Goal: Task Accomplishment & Management: Manage account settings

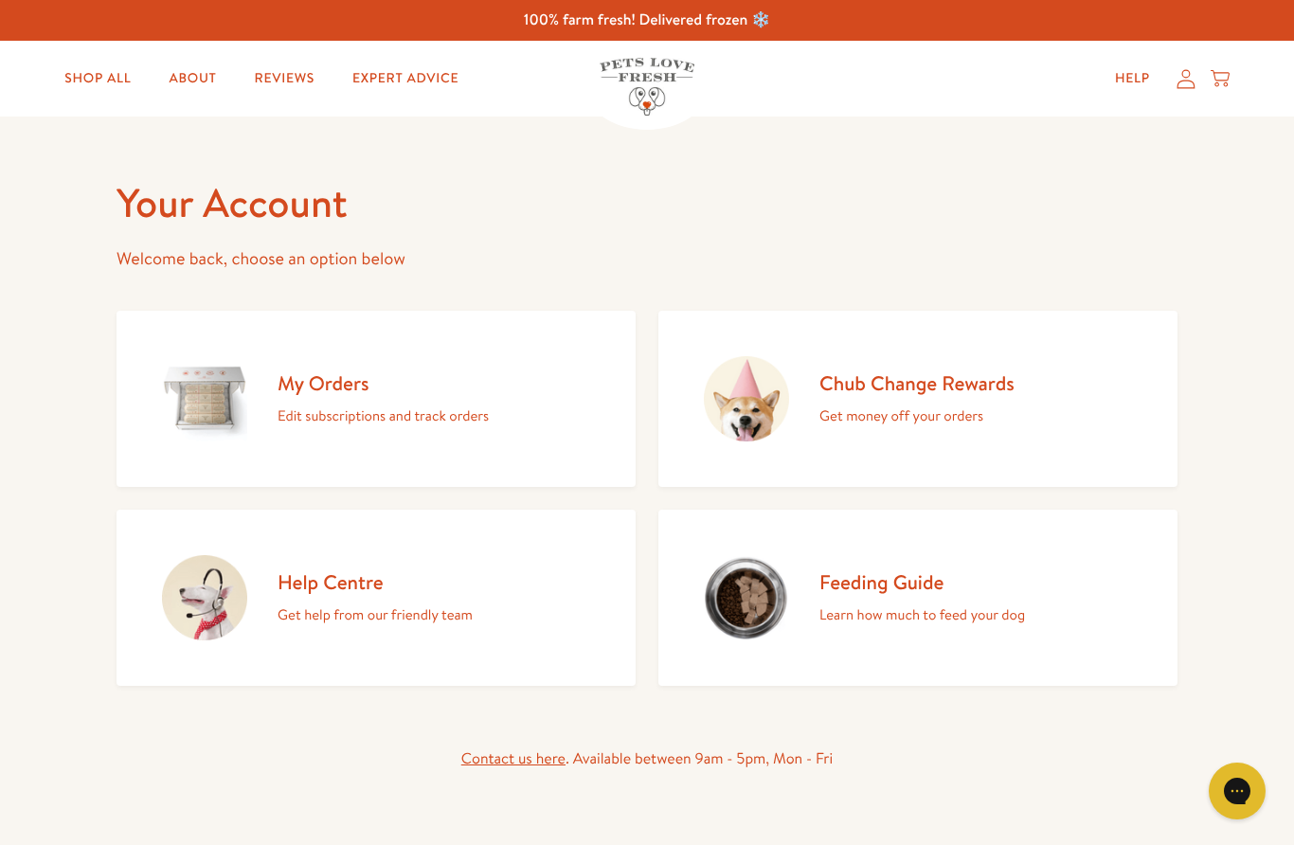
click at [333, 414] on p "Edit subscriptions and track orders" at bounding box center [383, 416] width 211 height 25
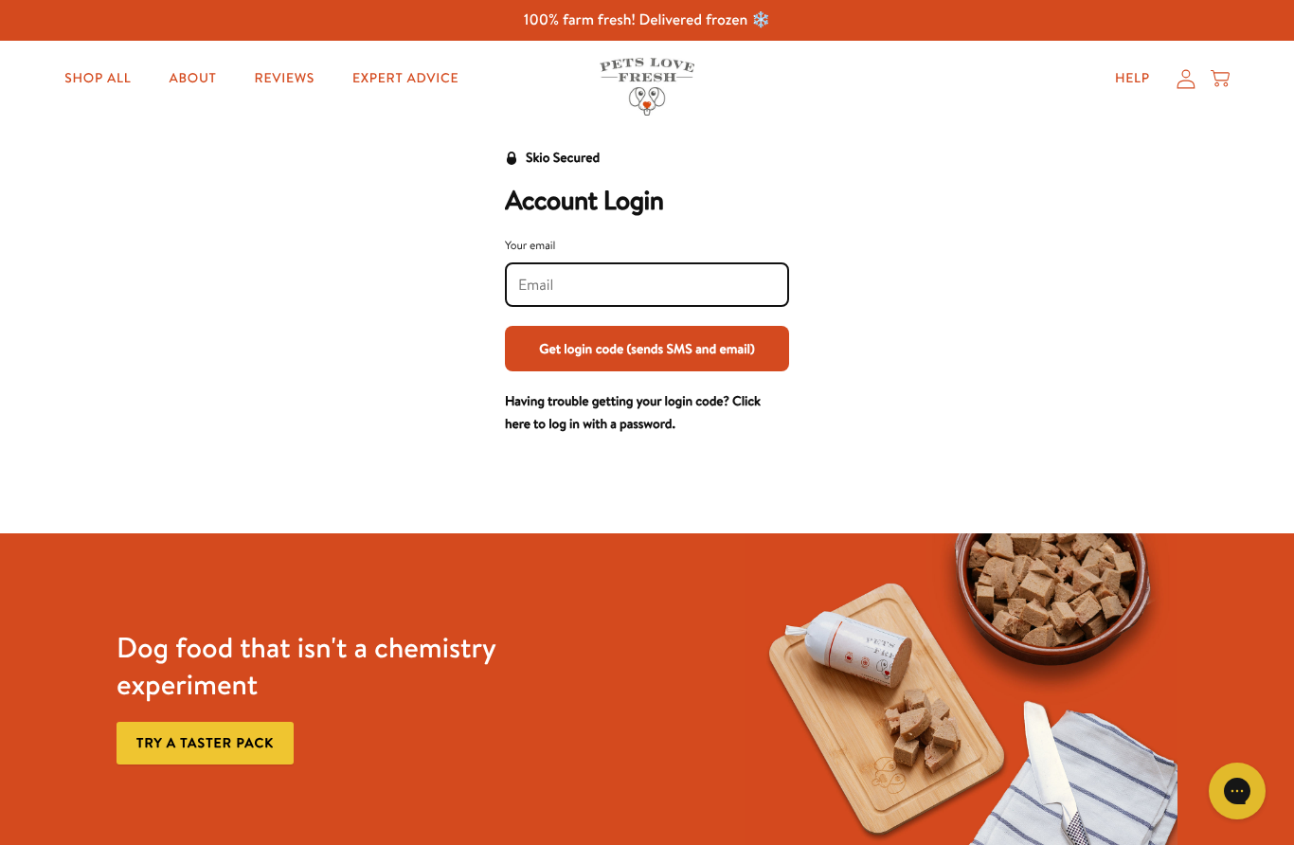
click at [621, 288] on input "Your email" at bounding box center [647, 285] width 258 height 21
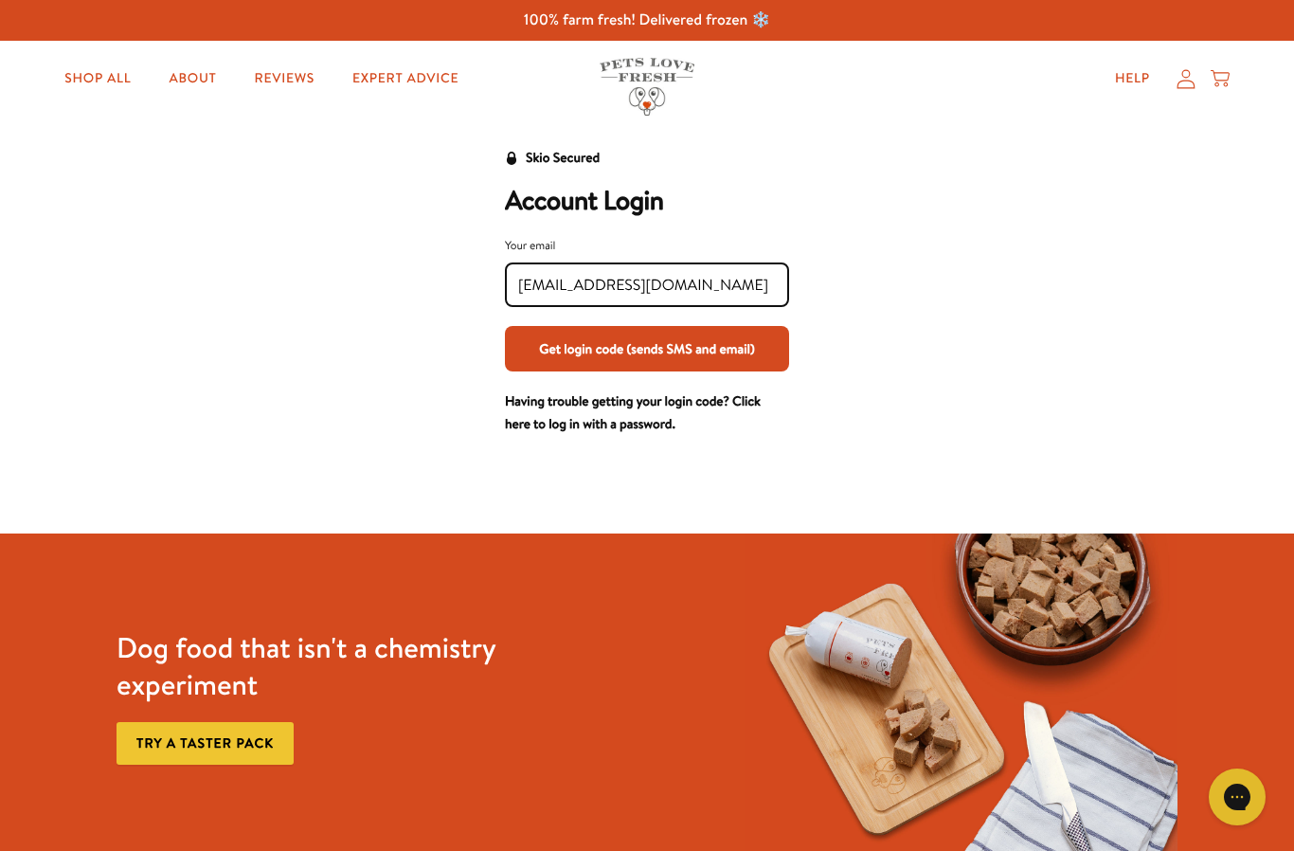
type input "[EMAIL_ADDRESS][DOMAIN_NAME]"
click at [617, 361] on button "Get login code (sends SMS and email)" at bounding box center [647, 348] width 284 height 45
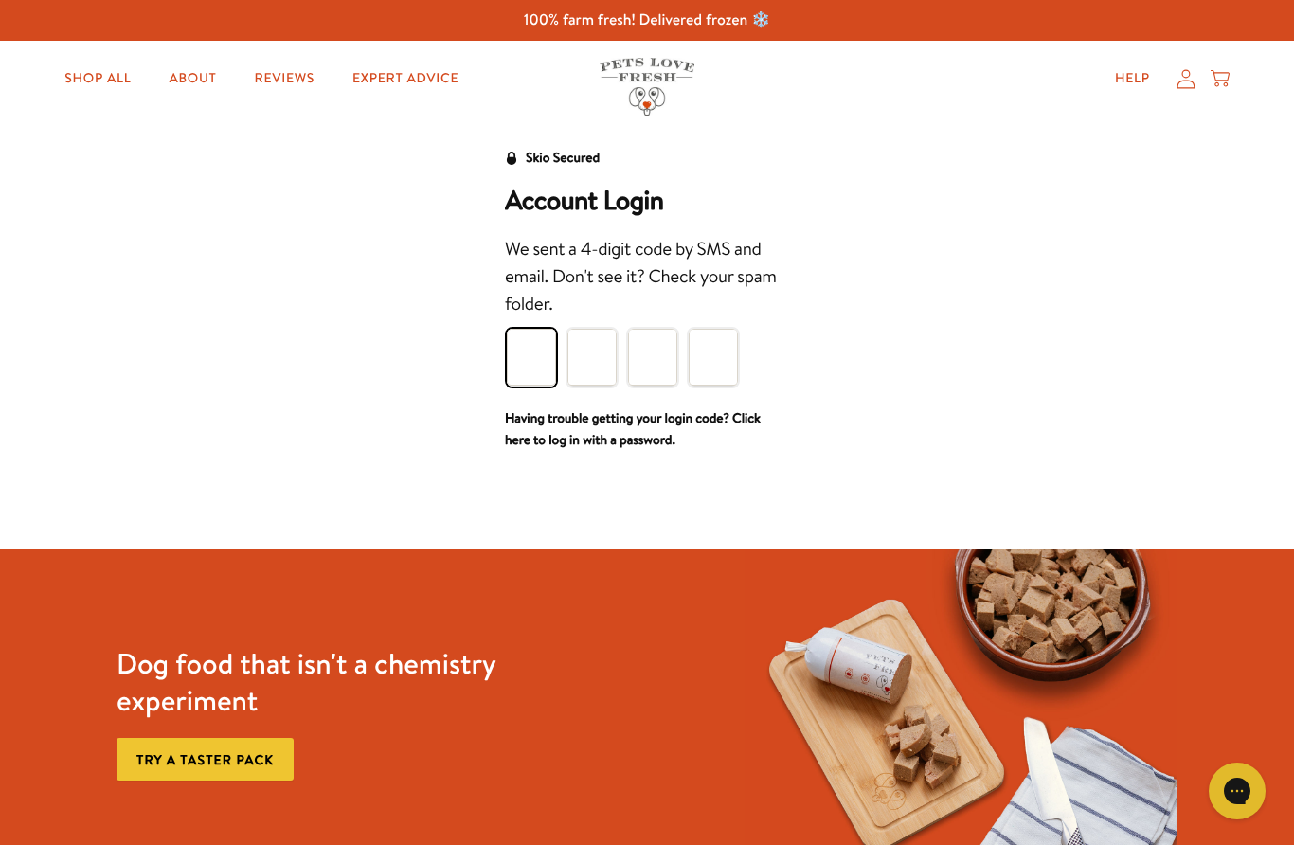
click at [527, 367] on input "Please enter your pin code" at bounding box center [531, 357] width 49 height 57
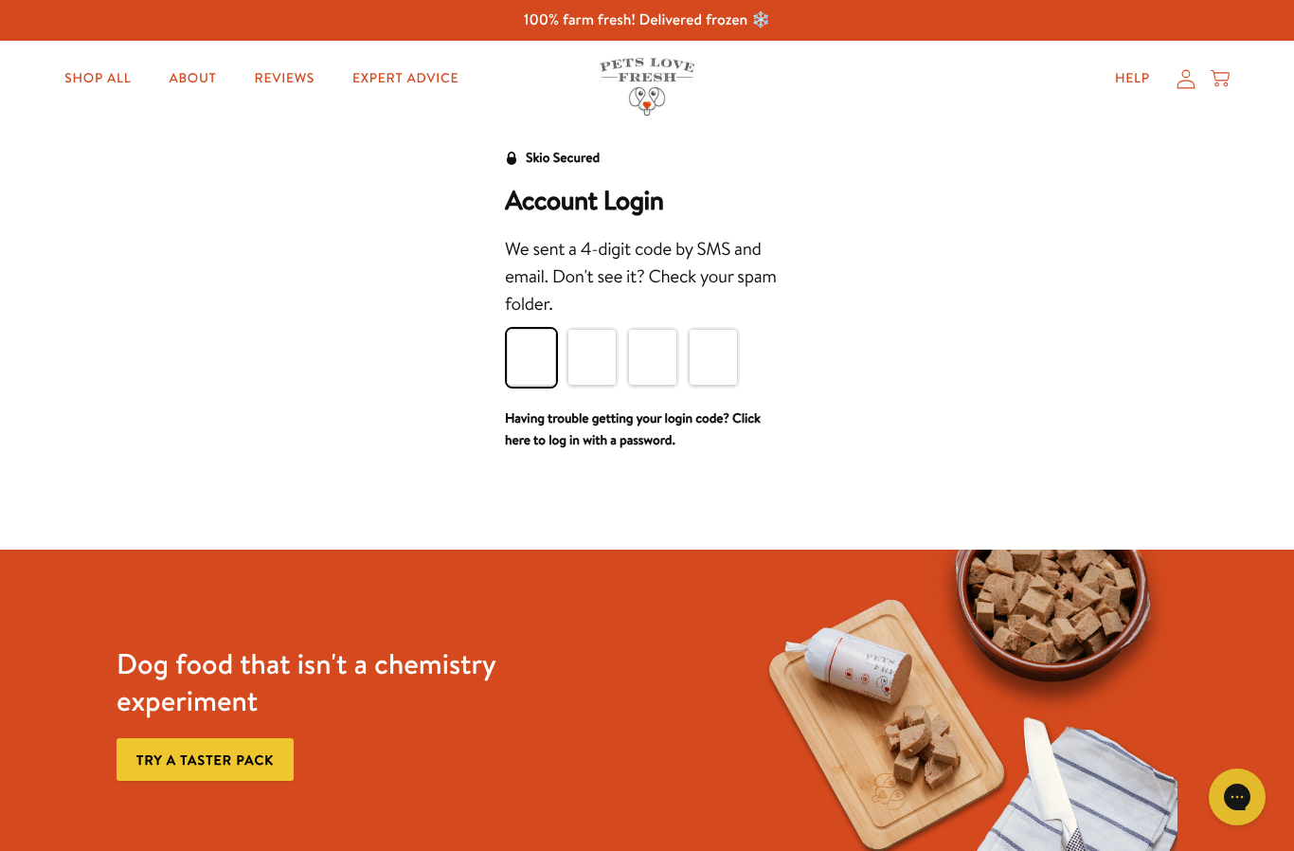
type input "6"
type input "4"
type input "2"
type input "4"
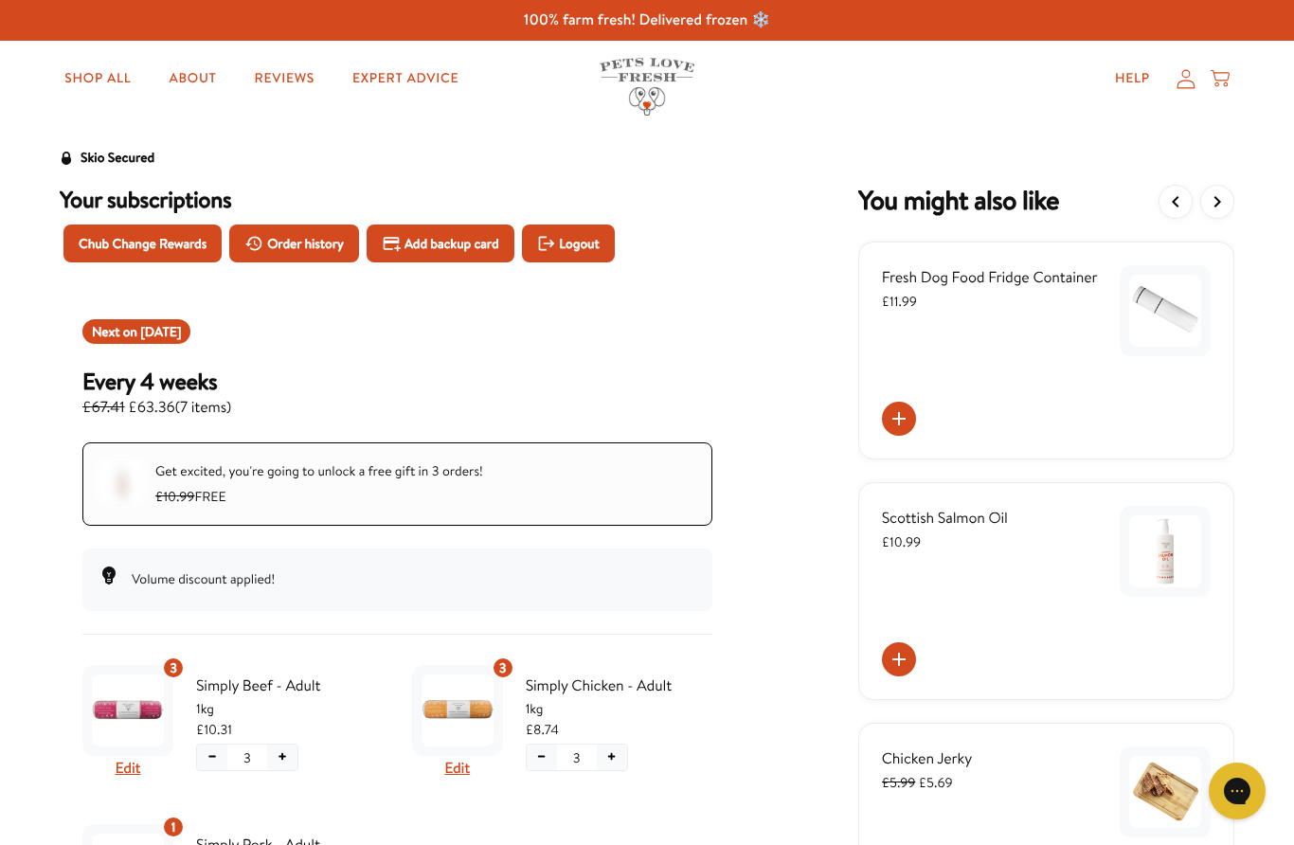
scroll to position [2, 0]
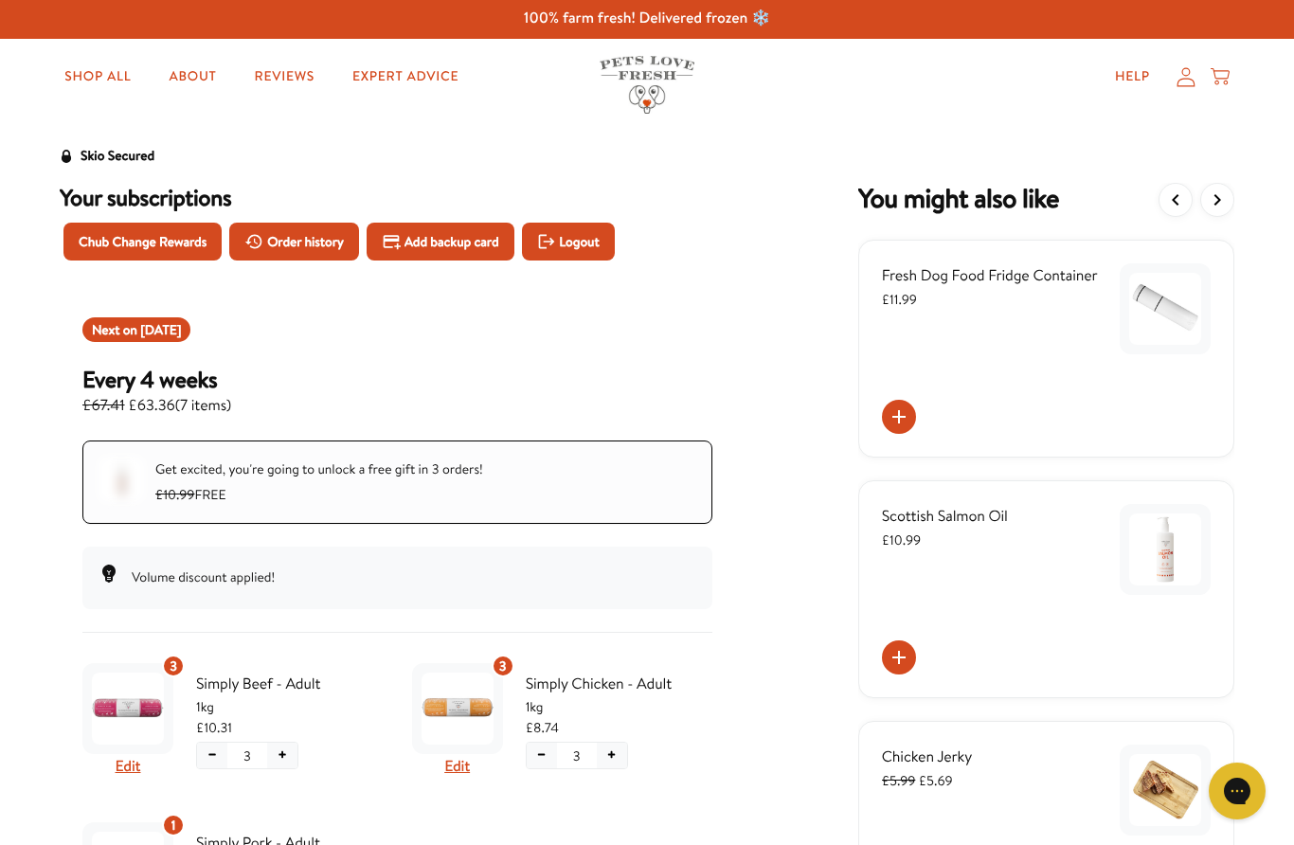
click at [331, 243] on span "Order history" at bounding box center [305, 241] width 77 height 21
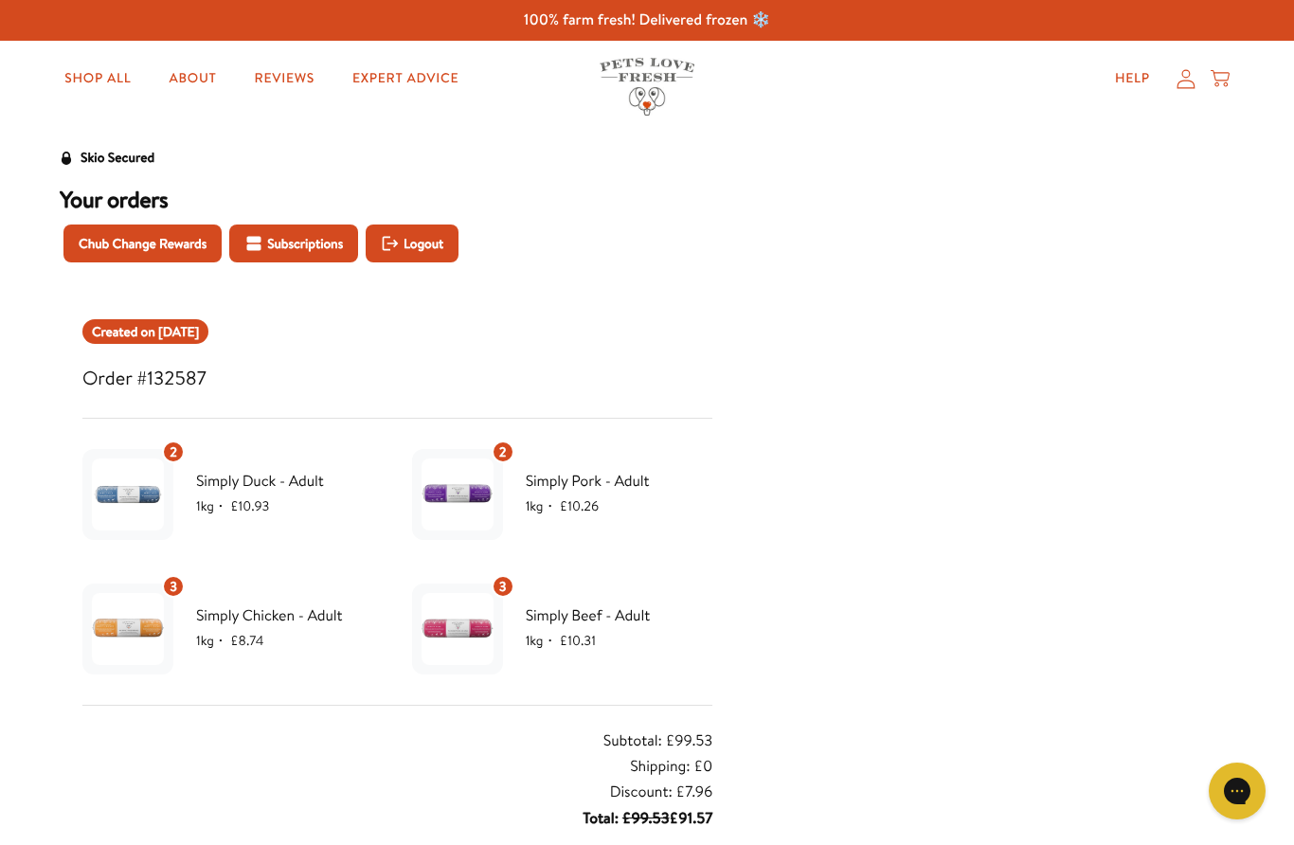
click at [235, 491] on span "Simply Duck - Adult" at bounding box center [290, 481] width 188 height 25
click at [315, 486] on span "Simply Duck - Adult" at bounding box center [290, 481] width 188 height 25
click at [335, 242] on span "Subscriptions" at bounding box center [305, 243] width 76 height 21
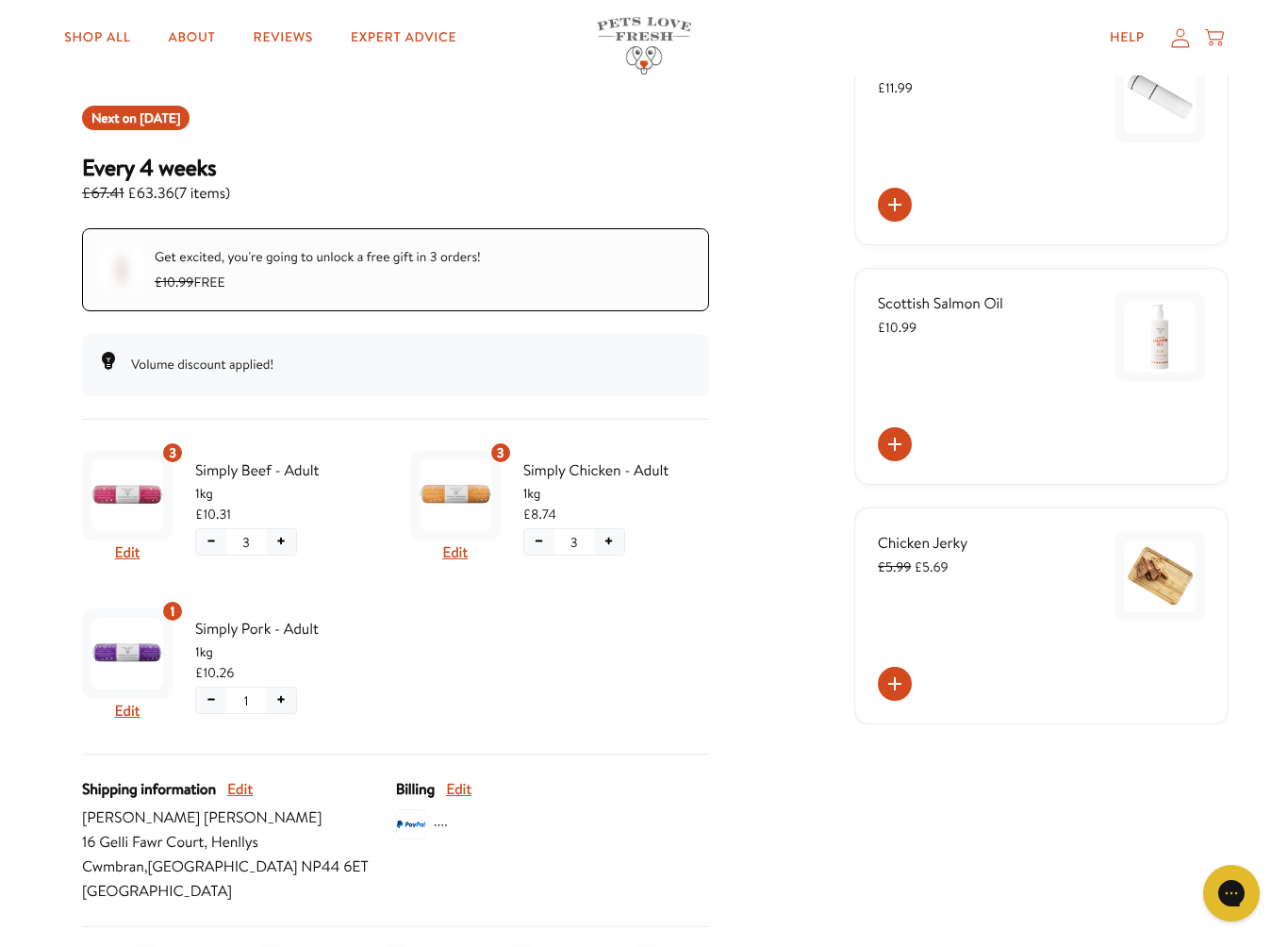
scroll to position [237, 0]
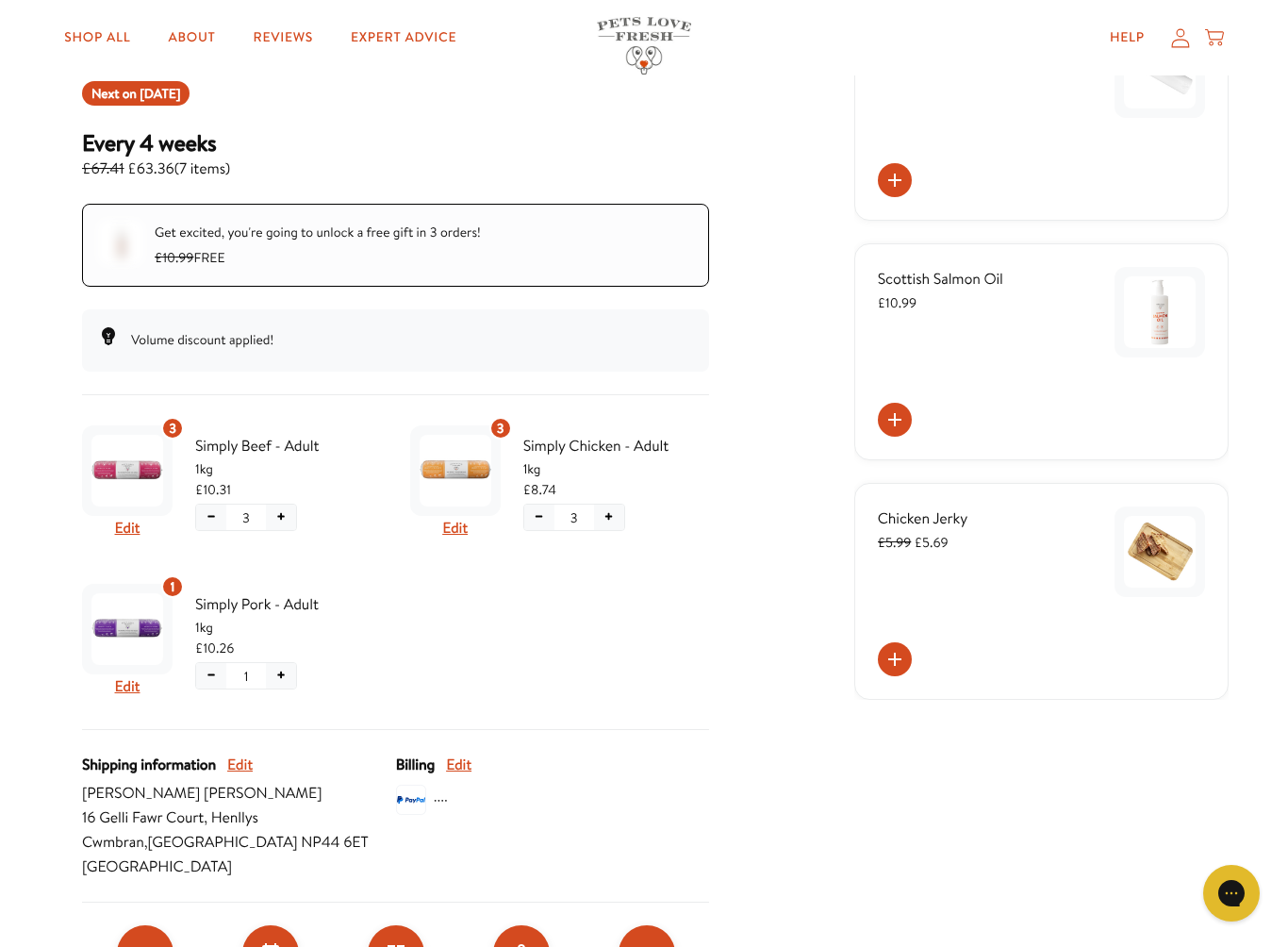
click at [203, 520] on button "−" at bounding box center [211, 518] width 30 height 26
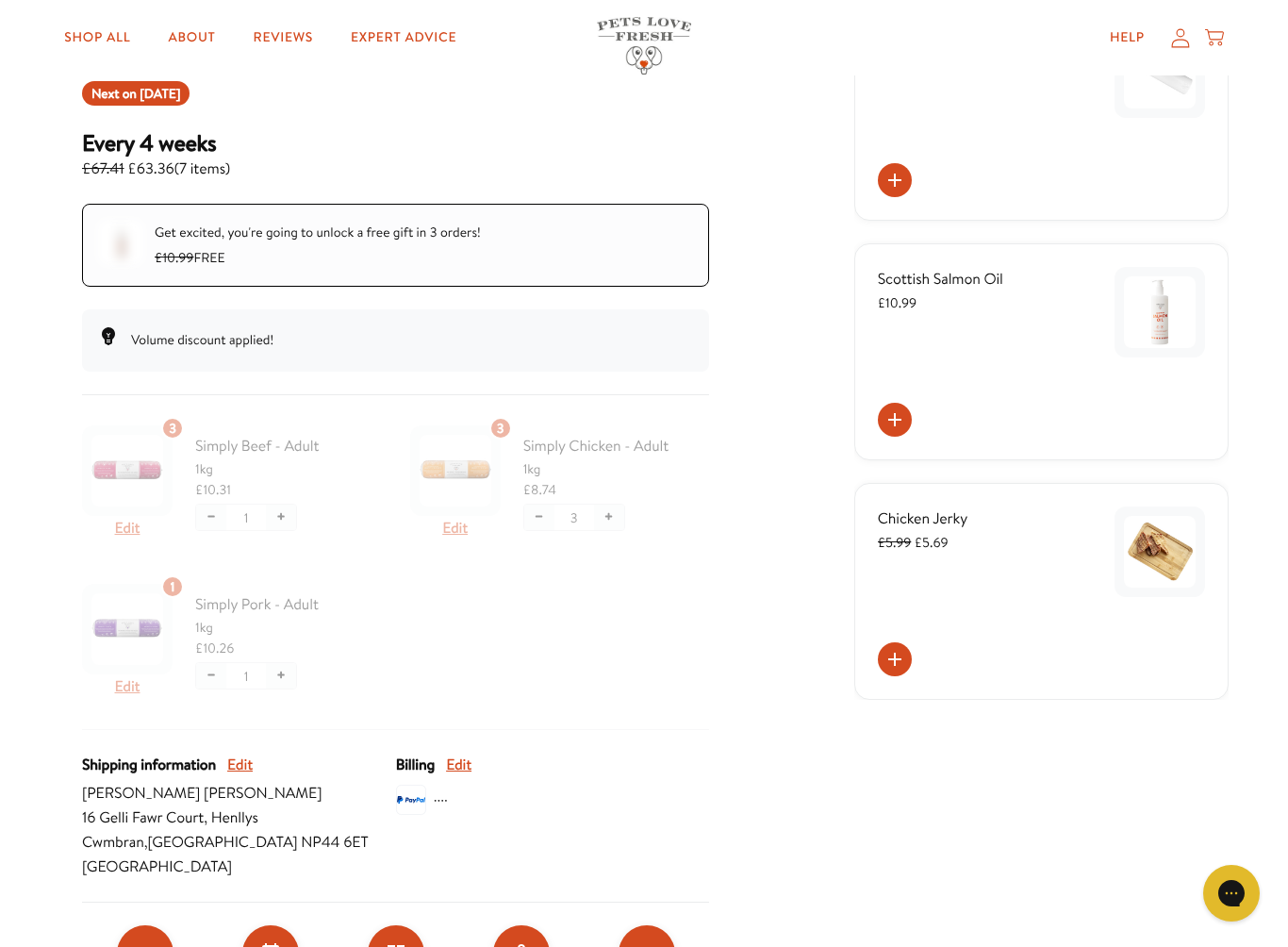
click at [526, 520] on div at bounding box center [395, 575] width 627 height 313
click at [534, 524] on div at bounding box center [395, 575] width 627 height 313
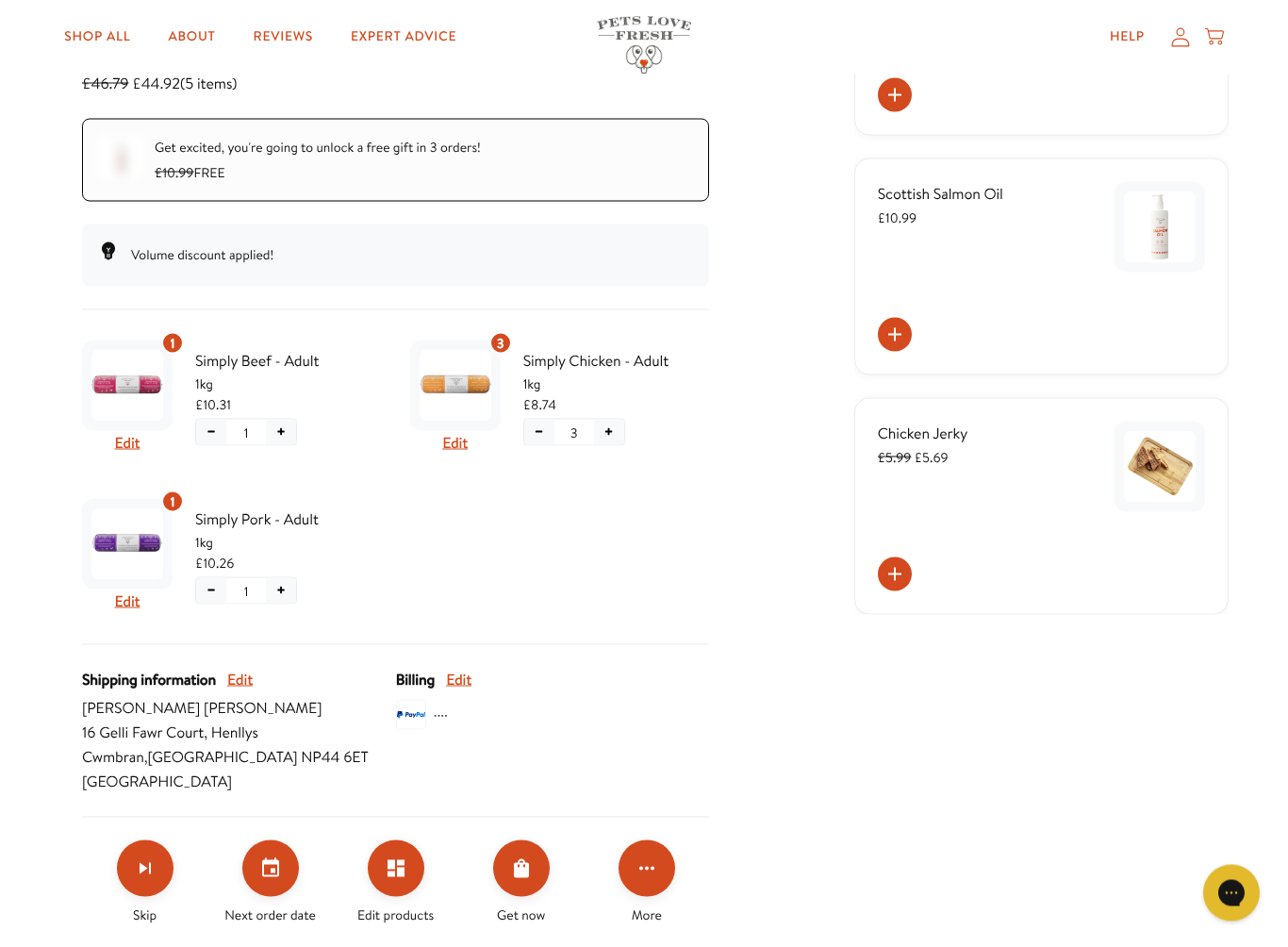
scroll to position [318, 0]
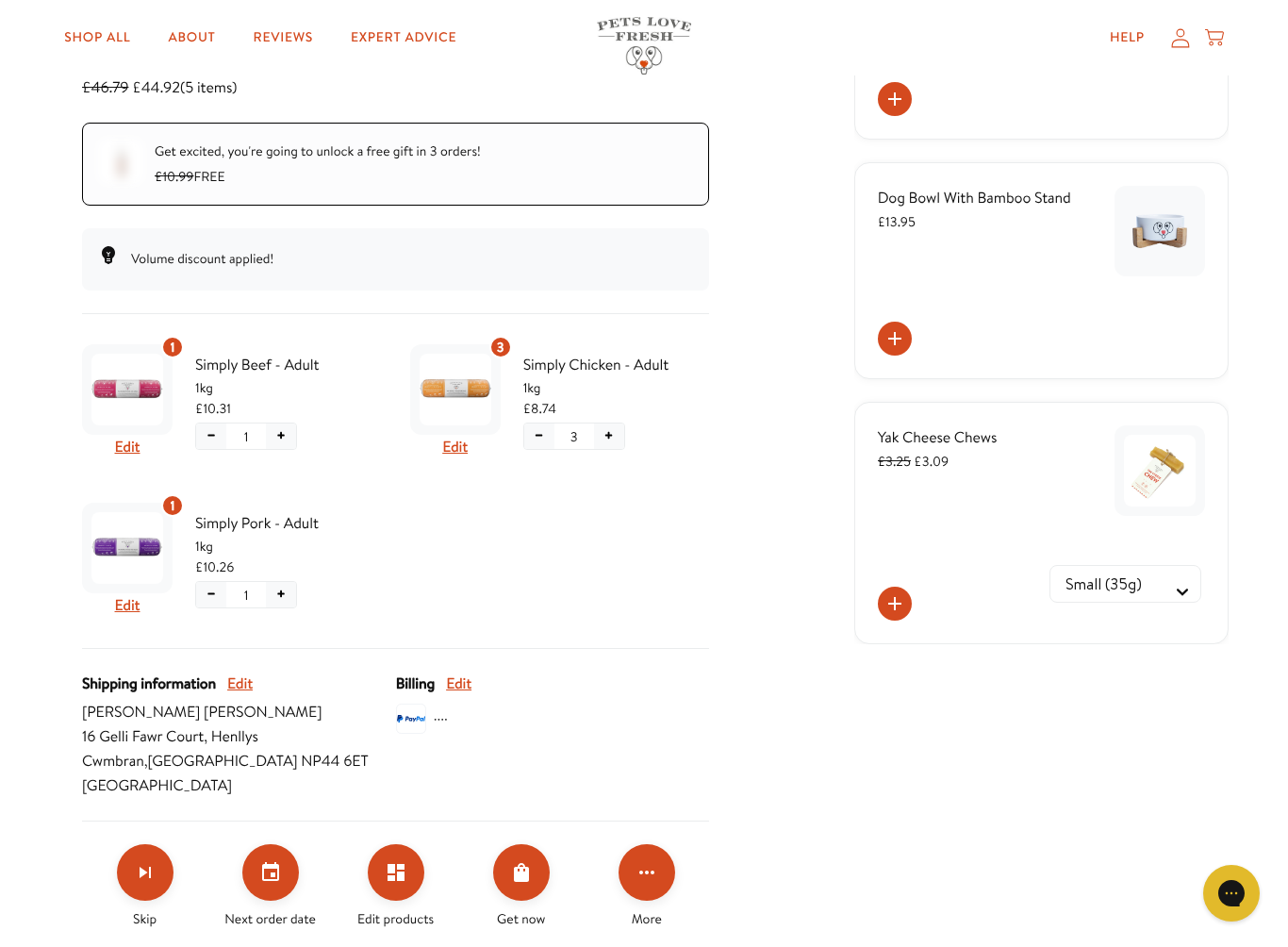
click at [536, 439] on button "−" at bounding box center [539, 436] width 30 height 26
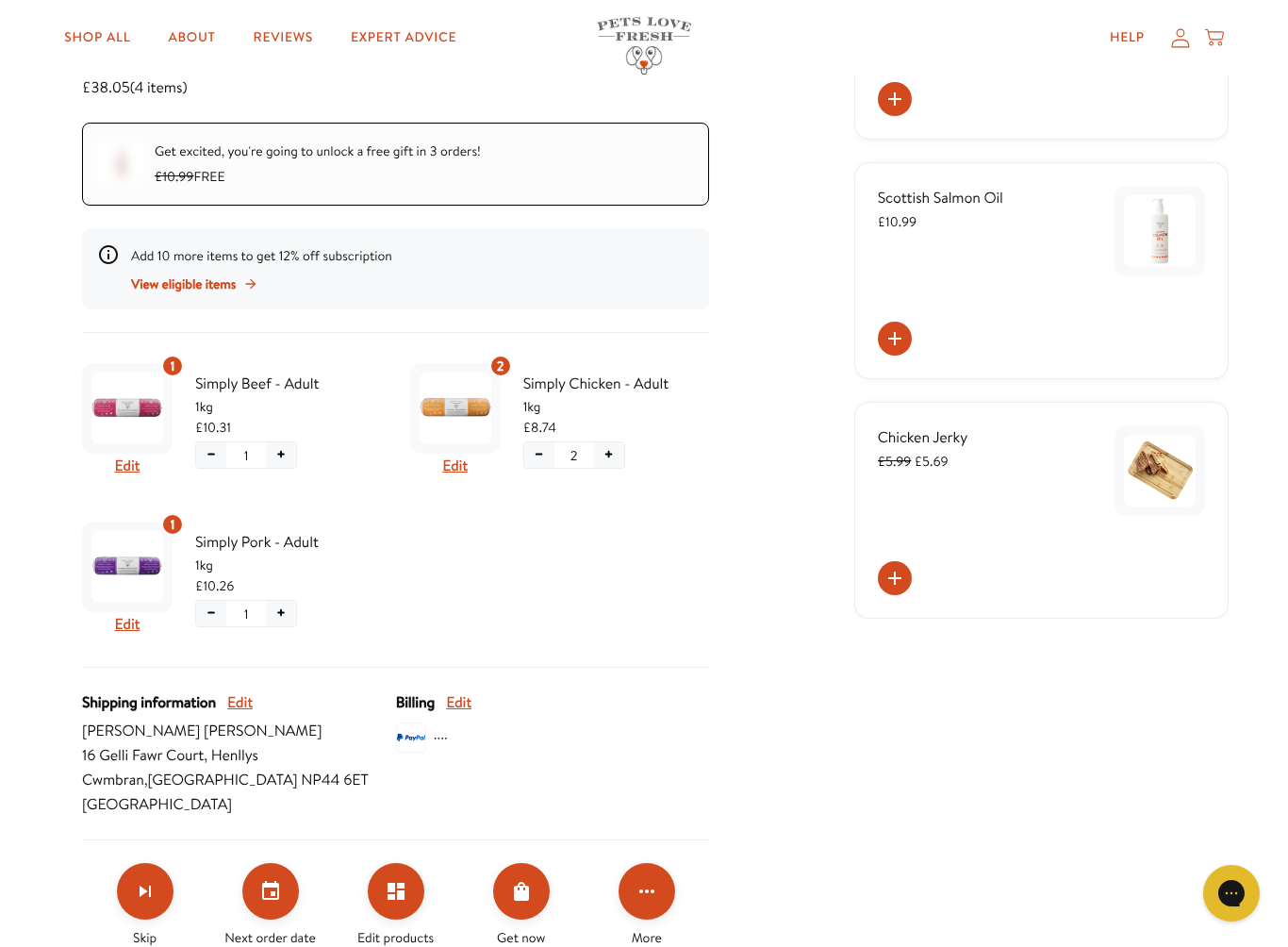
click at [289, 459] on button "+" at bounding box center [281, 455] width 30 height 26
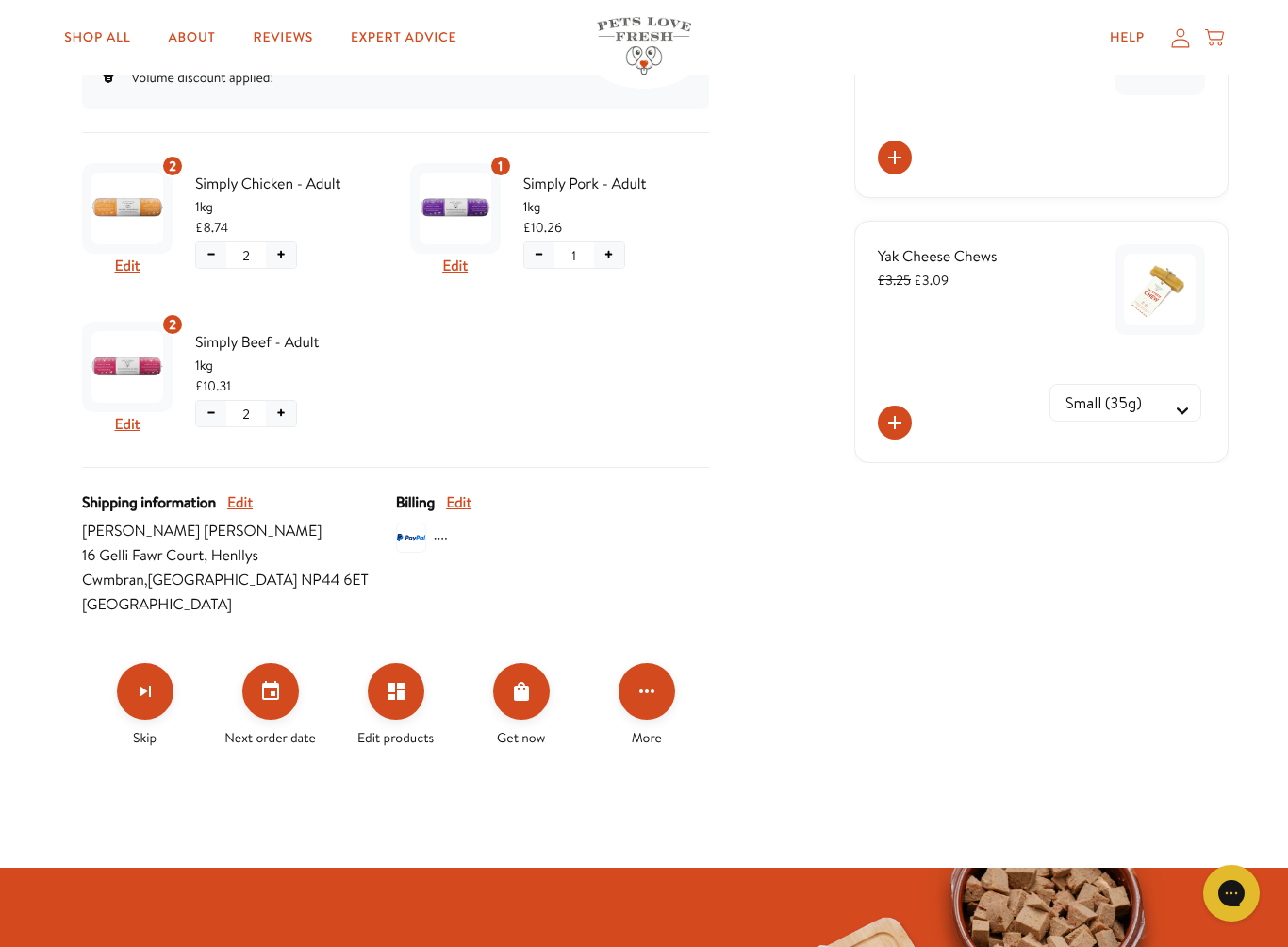
scroll to position [496, 0]
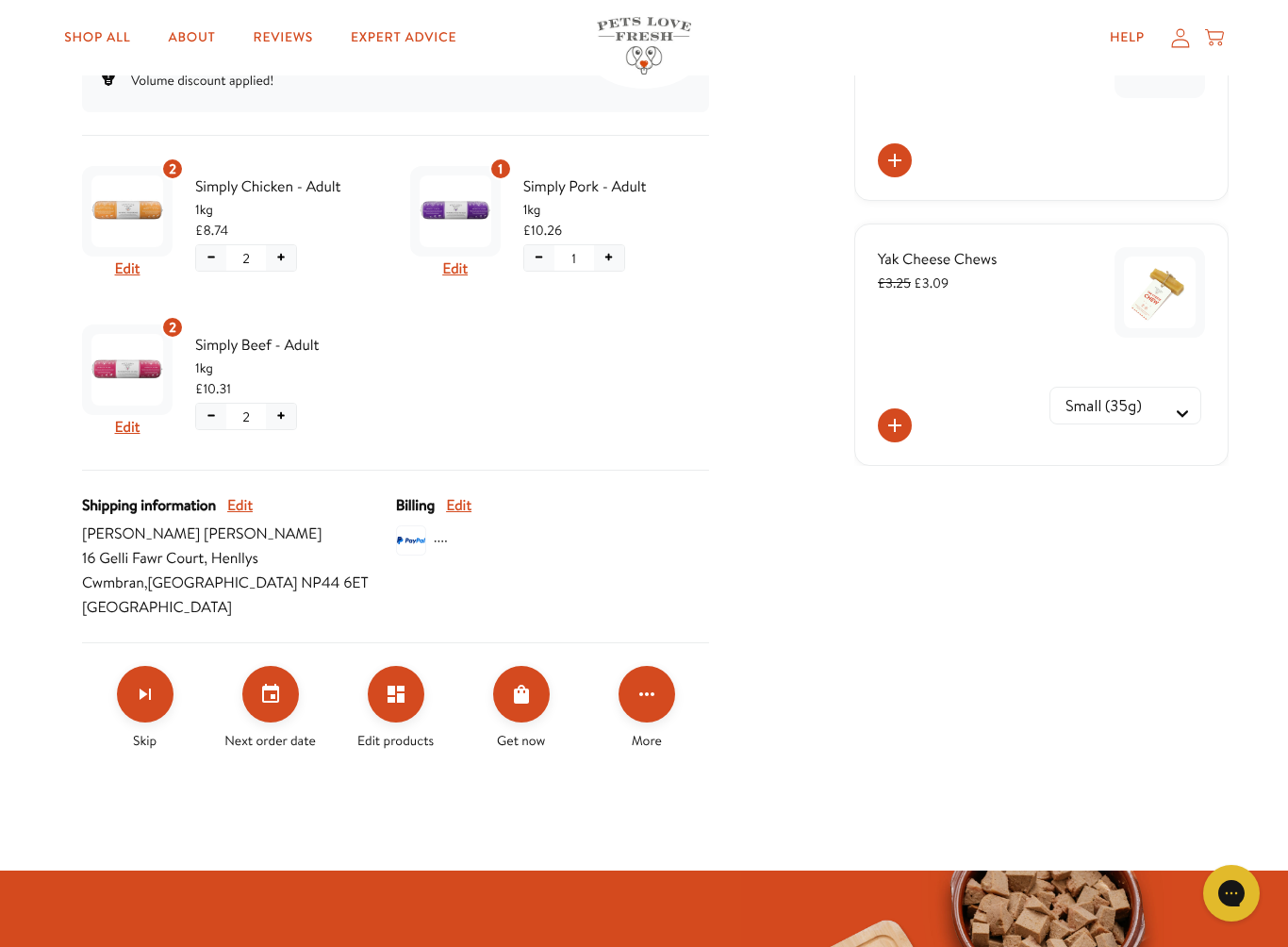
click at [286, 704] on button "Set your next order date" at bounding box center [270, 694] width 57 height 57
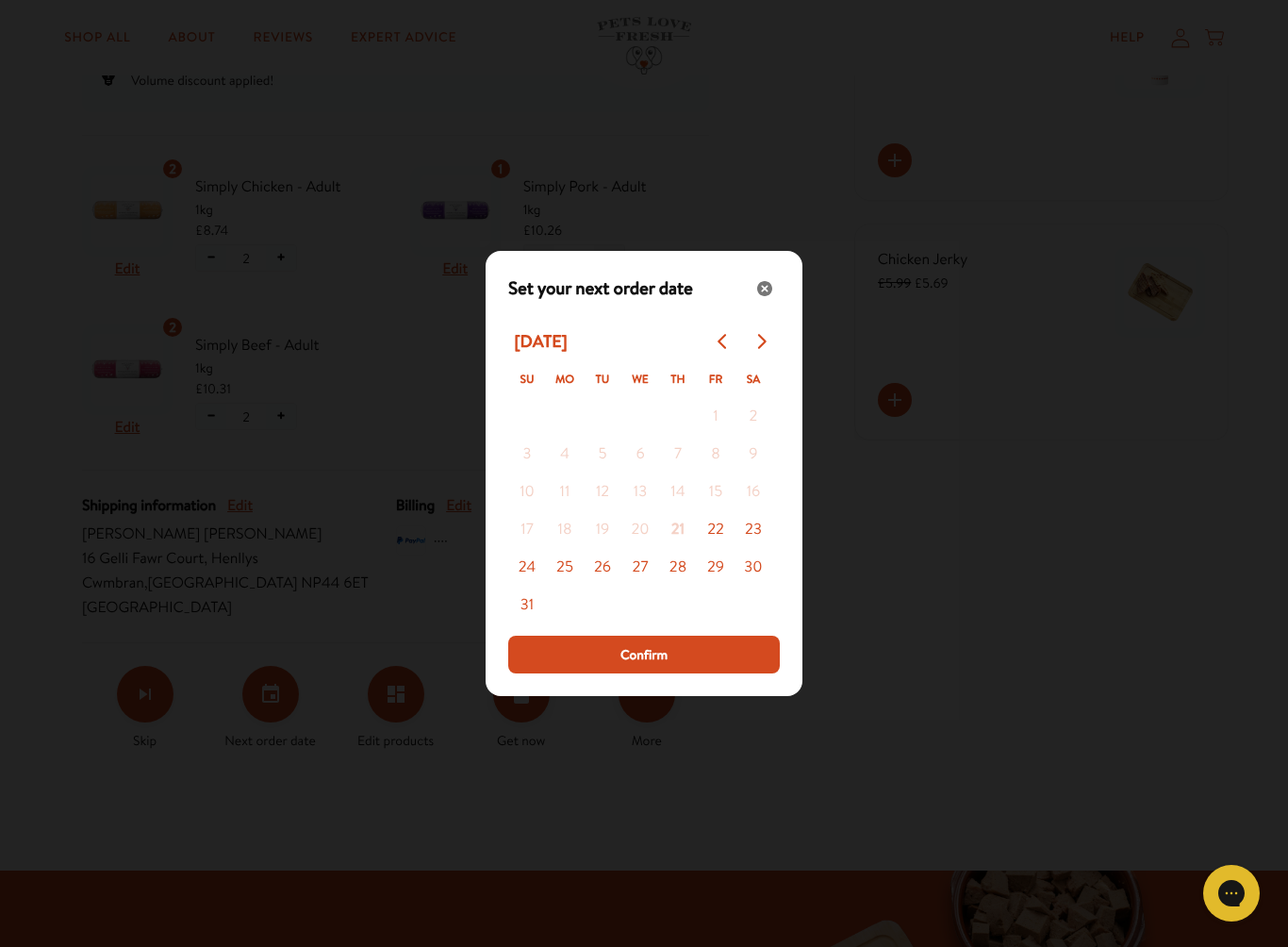
click at [760, 351] on button "Go to next month" at bounding box center [761, 342] width 38 height 38
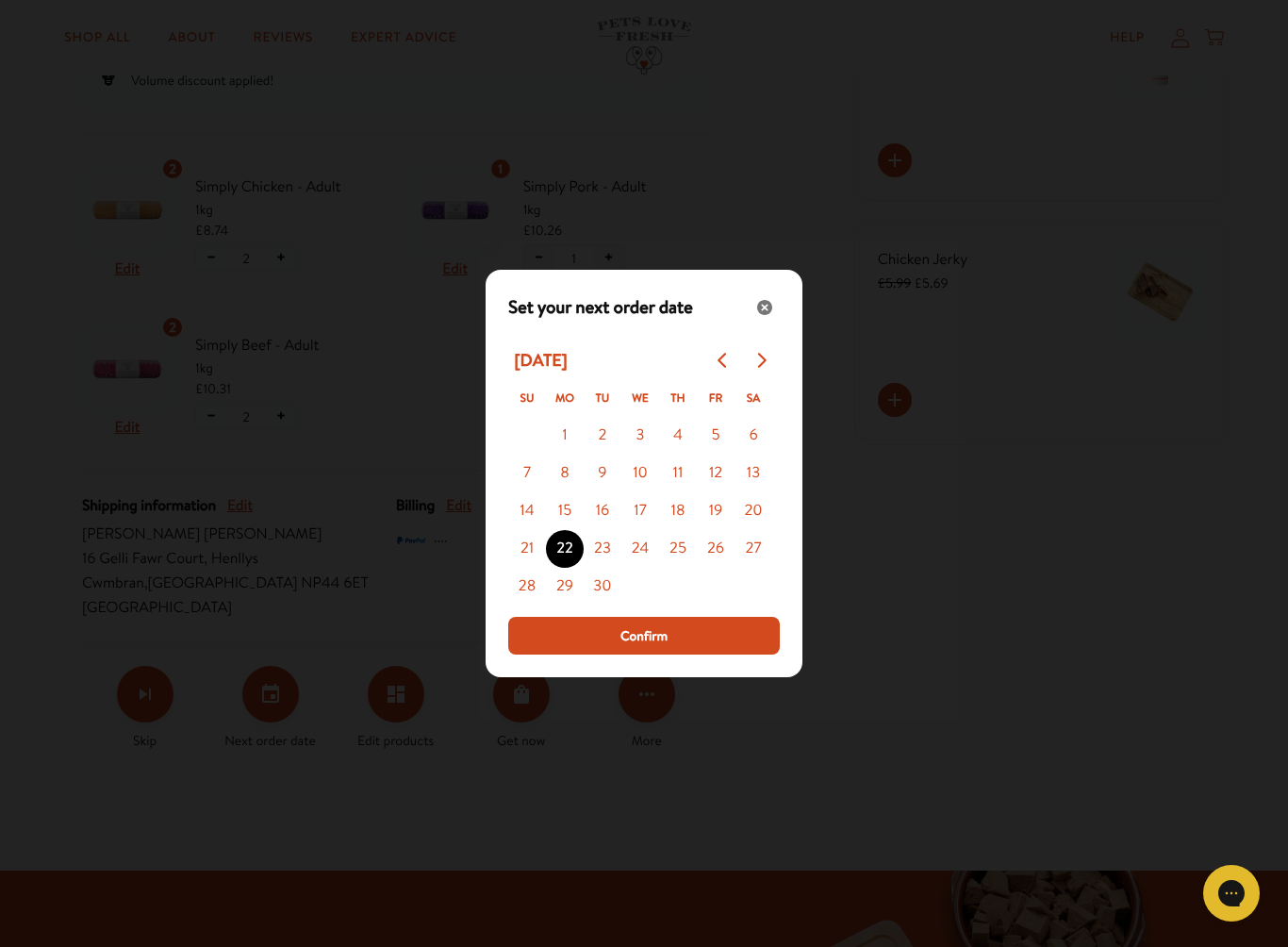
click at [756, 369] on button "Go to next month" at bounding box center [761, 360] width 38 height 38
click at [752, 371] on button "Go to next month" at bounding box center [761, 360] width 38 height 38
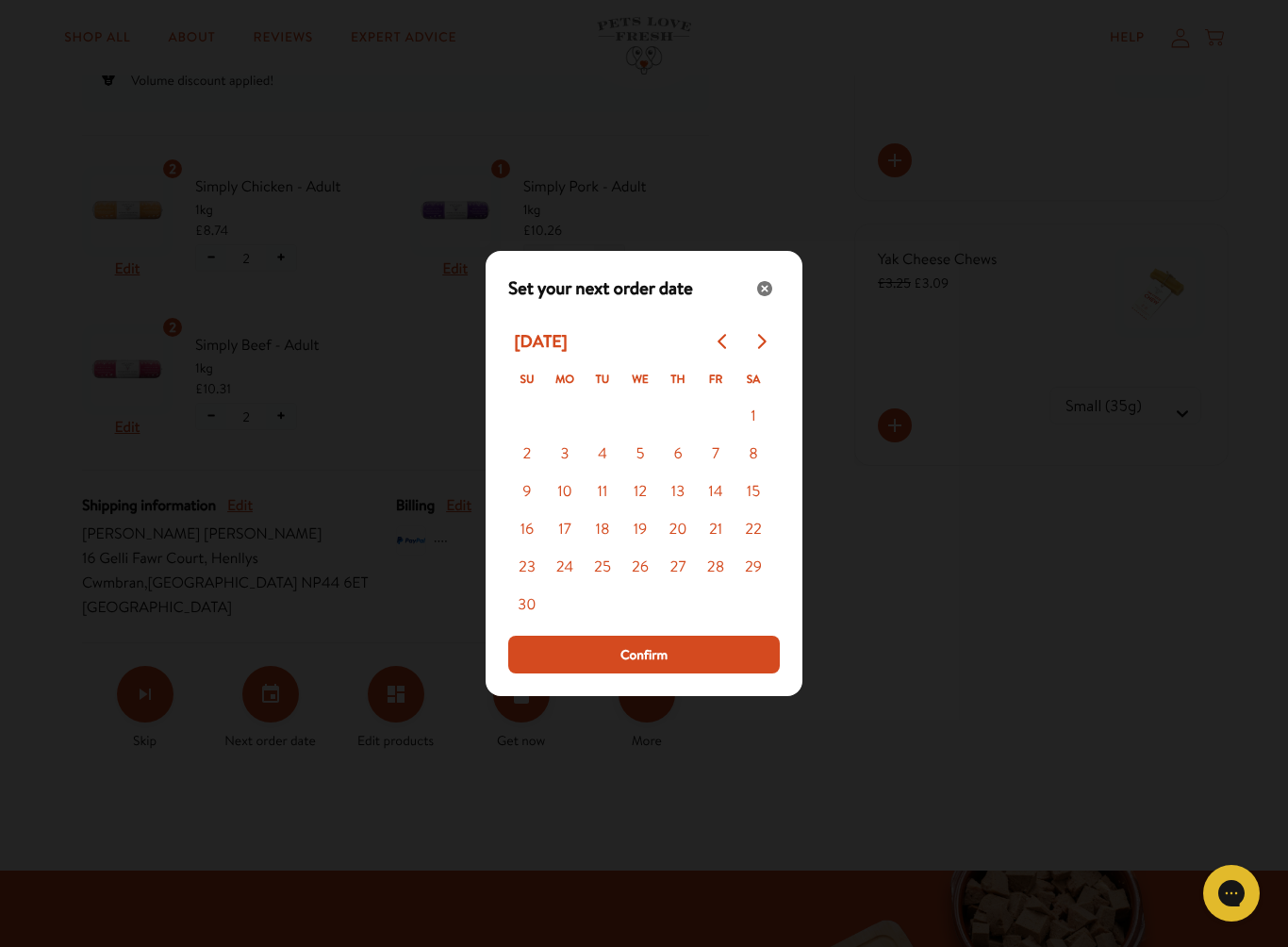
click at [564, 534] on button "17" at bounding box center [565, 530] width 38 height 38
click at [647, 655] on span "Confirm" at bounding box center [643, 654] width 47 height 21
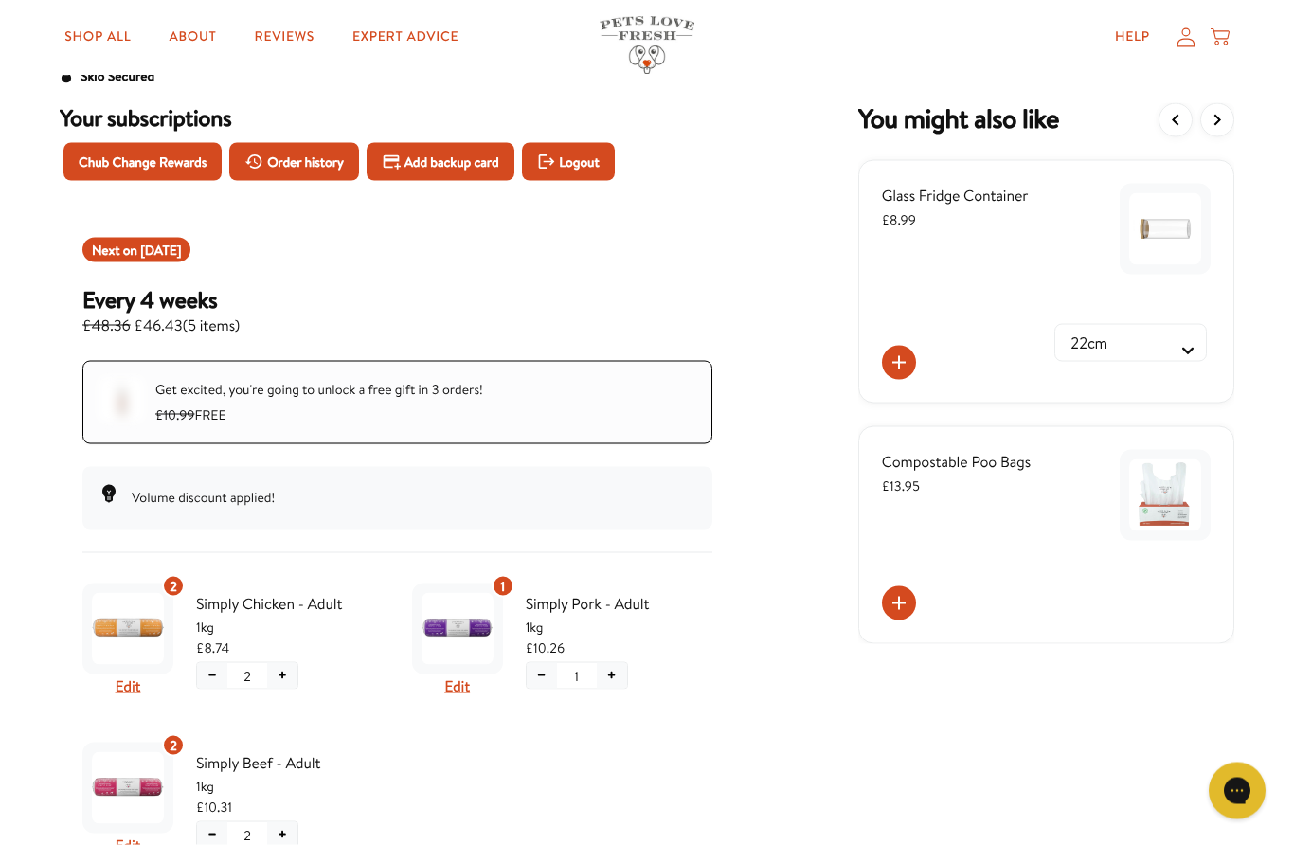
scroll to position [0, 0]
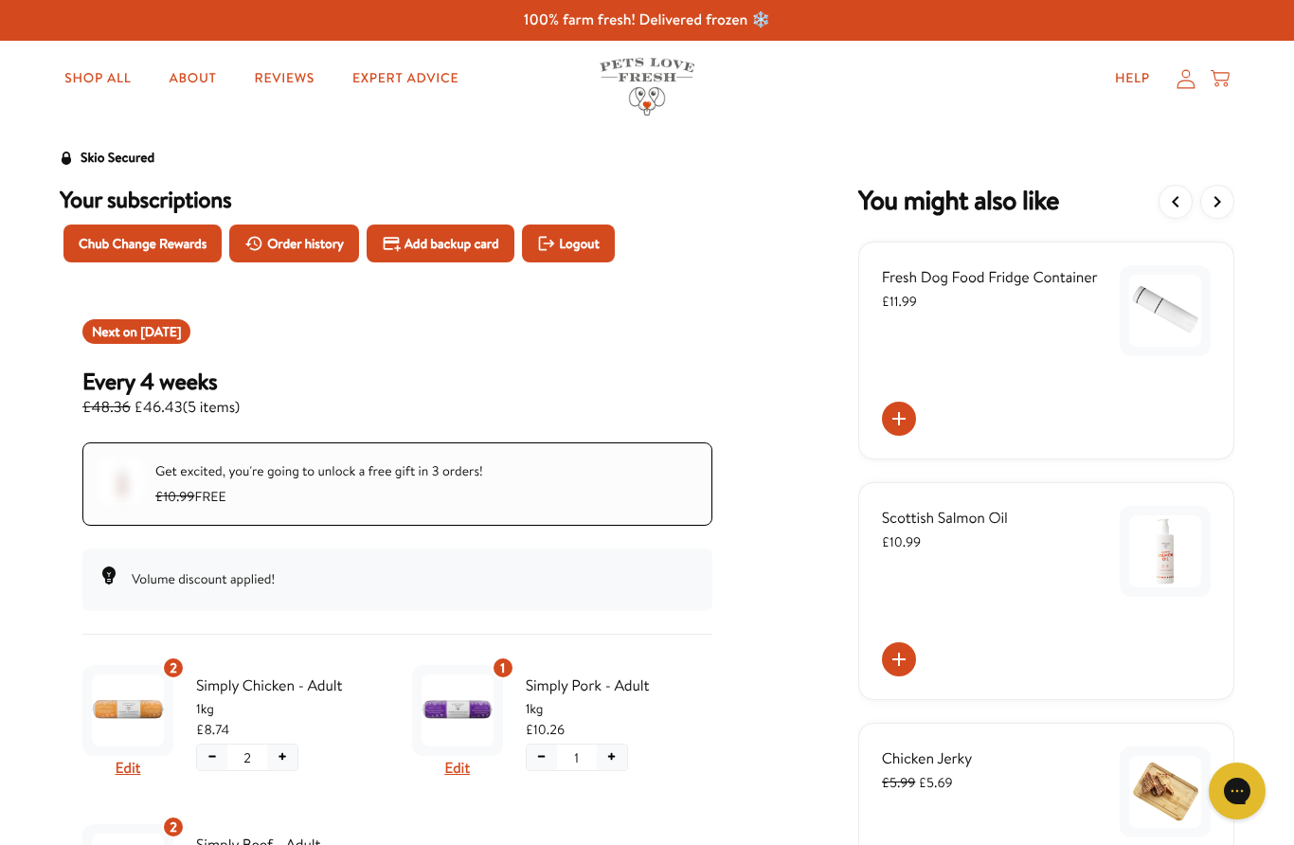
click at [599, 251] on span "Logout" at bounding box center [579, 243] width 40 height 21
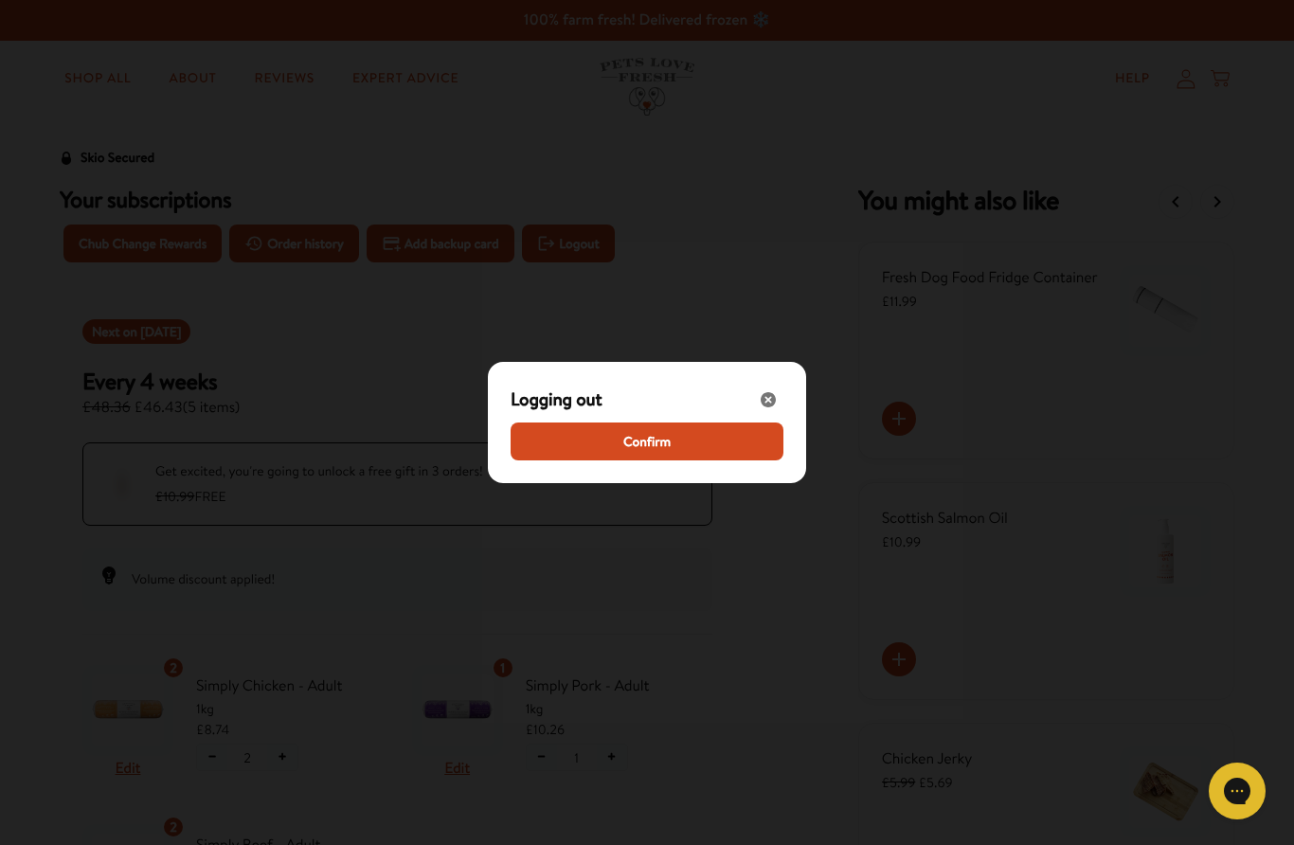
click at [652, 438] on span "Confirm" at bounding box center [646, 441] width 47 height 21
